Goal: Task Accomplishment & Management: Manage account settings

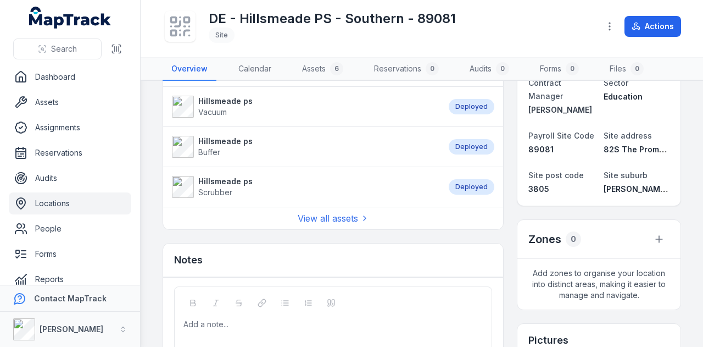
scroll to position [165, 0]
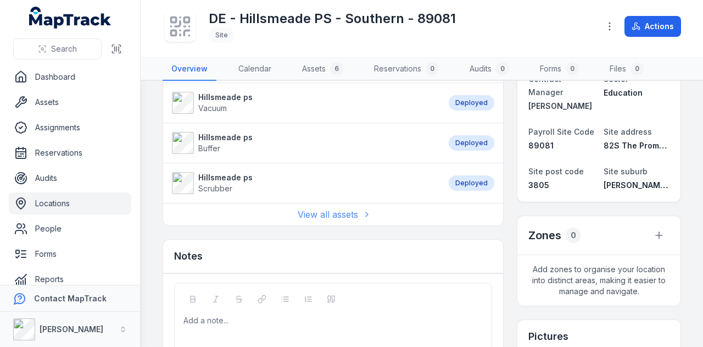
click at [303, 211] on link "View all assets" at bounding box center [333, 214] width 71 height 13
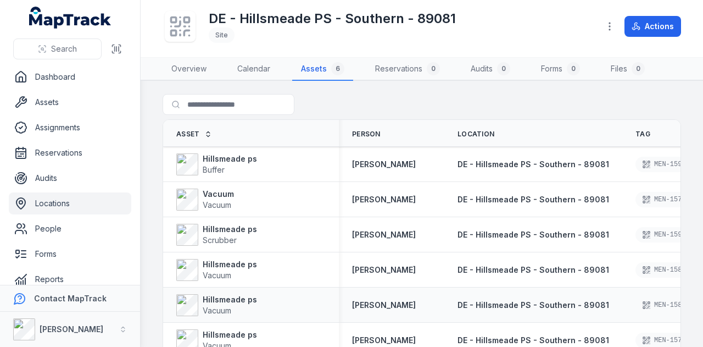
drag, startPoint x: 275, startPoint y: 203, endPoint x: 261, endPoint y: 312, distance: 109.7
click at [261, 312] on div "Hillsmeade ps Vacuum" at bounding box center [251, 304] width 176 height 31
click at [225, 158] on strong "Hillsmeade ps" at bounding box center [230, 158] width 54 height 11
click at [510, 167] on span "DE - Hillsmeade PS - Southern - 89081" at bounding box center [533, 163] width 152 height 9
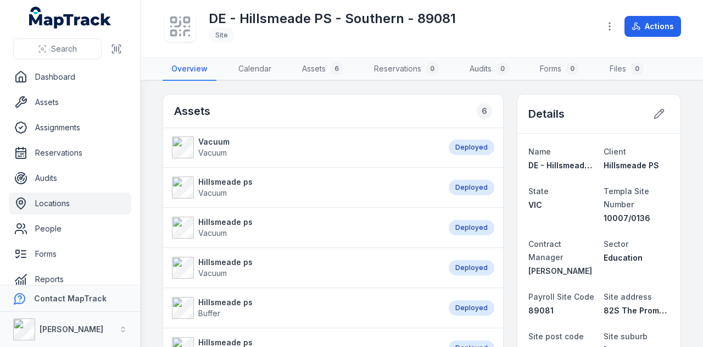
click at [213, 142] on strong "Vacuum" at bounding box center [213, 141] width 31 height 11
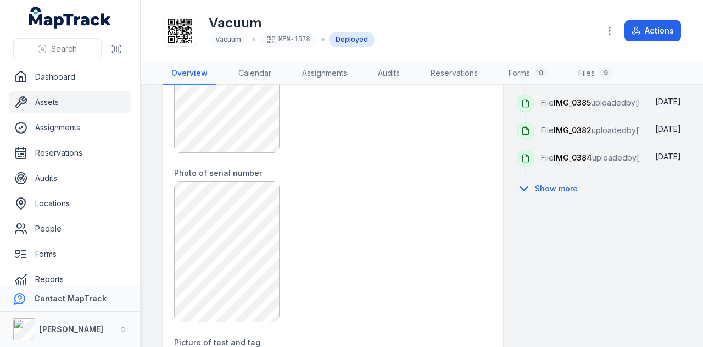
scroll to position [604, 0]
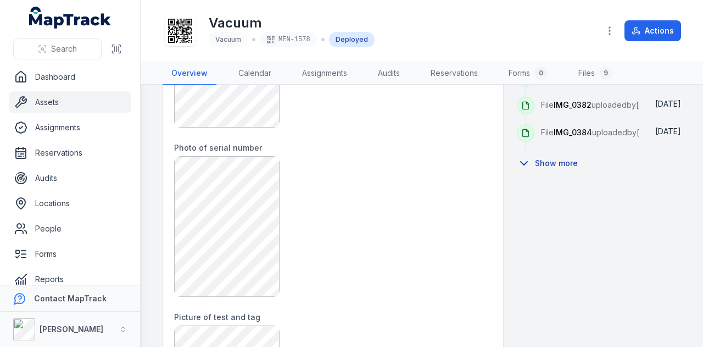
click at [561, 175] on button "Show more" at bounding box center [551, 163] width 68 height 23
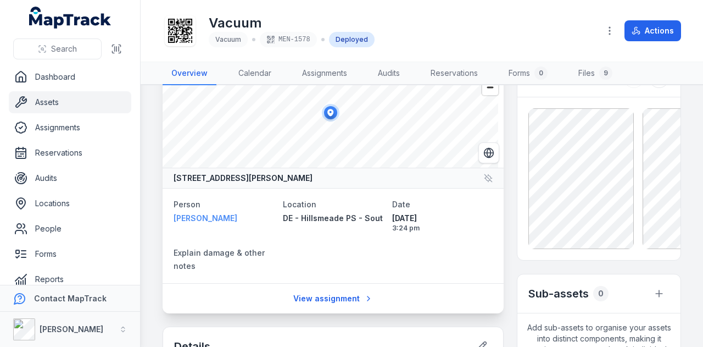
scroll to position [0, 0]
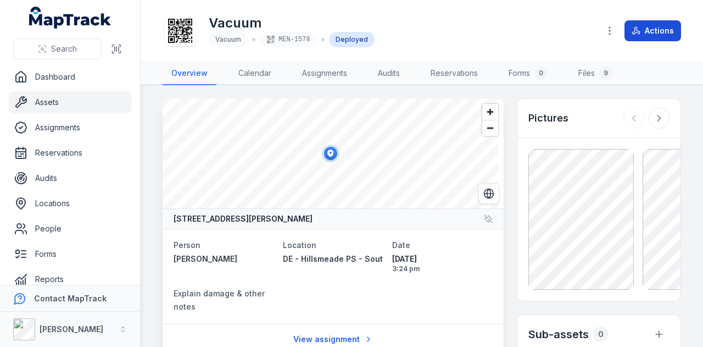
click at [655, 36] on button "Actions" at bounding box center [652, 30] width 57 height 21
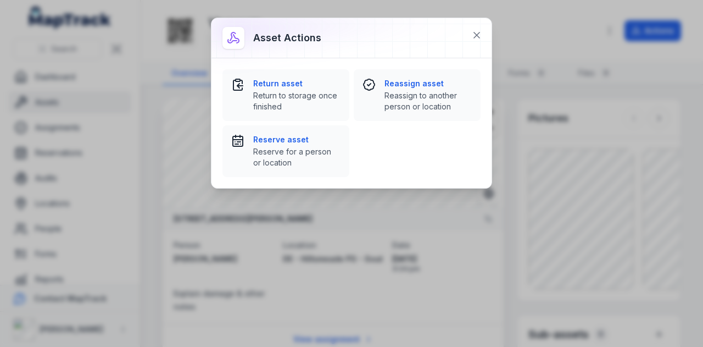
click at [505, 36] on div "Asset actions Return asset Return to storage once finished Reassign asset Reass…" at bounding box center [351, 173] width 703 height 347
click at [470, 40] on button at bounding box center [476, 35] width 21 height 21
